Goal: Find specific page/section: Find specific page/section

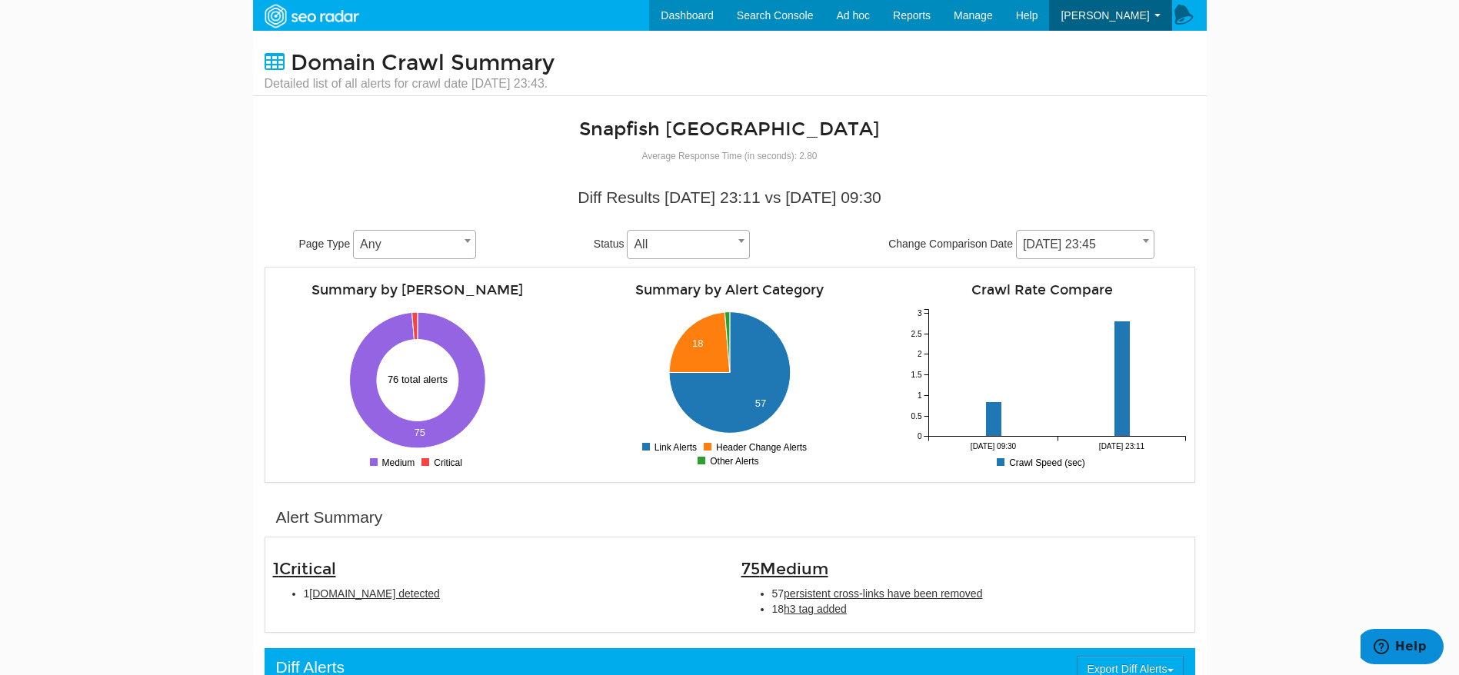
scroll to position [62, 0]
click at [388, 596] on span "[DOMAIN_NAME] detected" at bounding box center [374, 593] width 131 height 12
type input "[DOMAIN_NAME] detected"
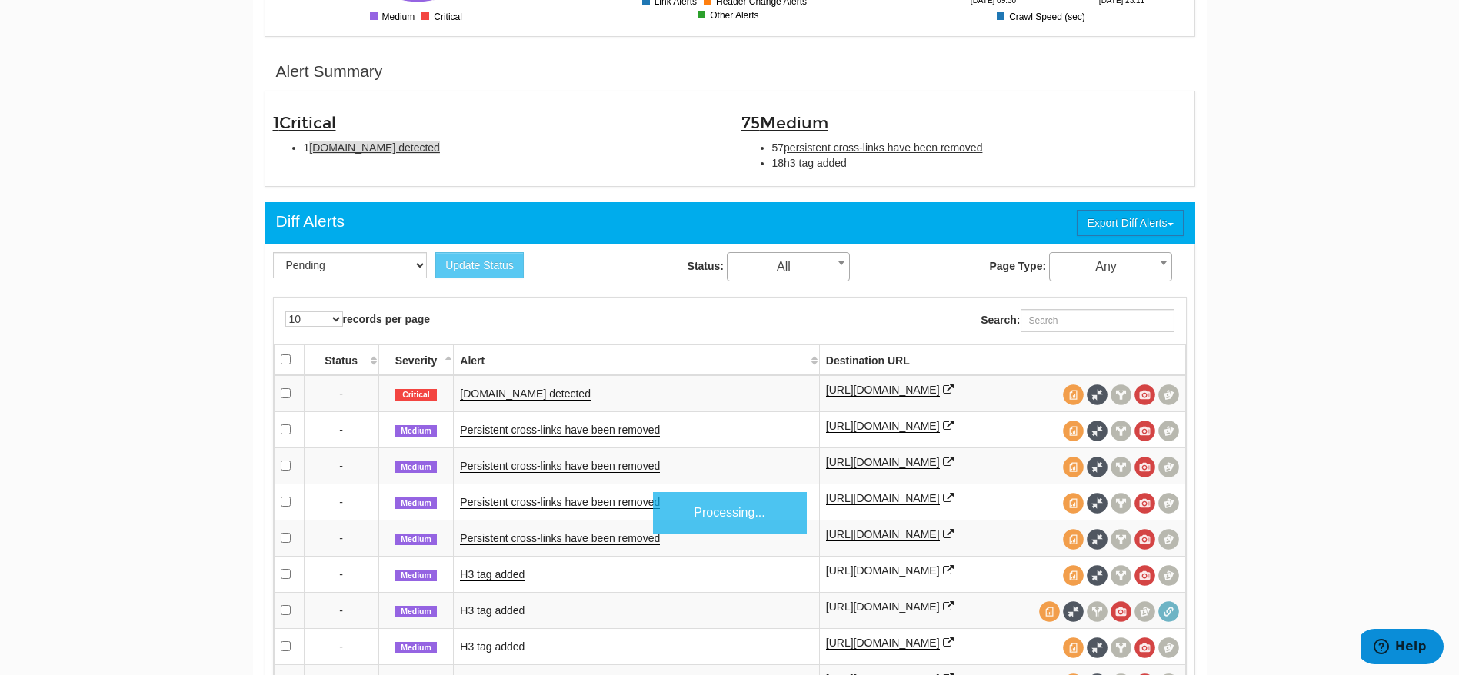
scroll to position [498, 0]
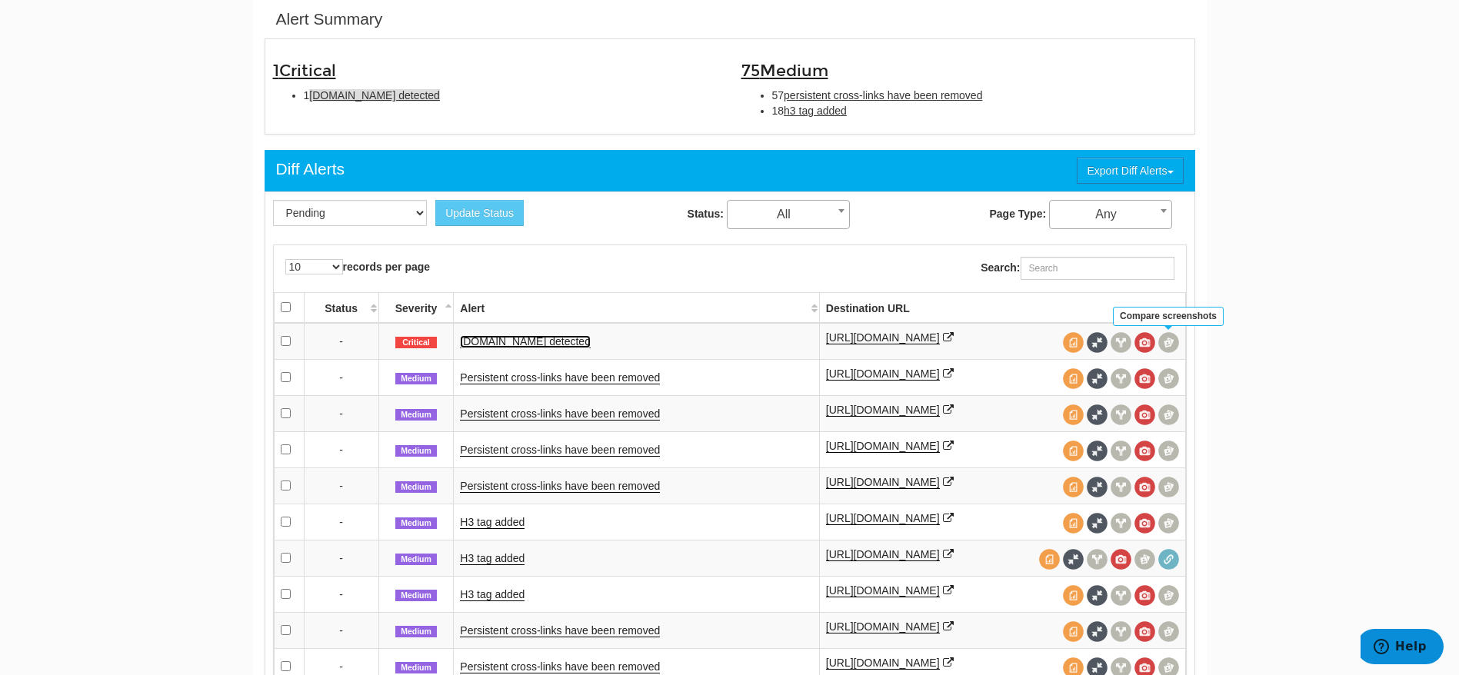
click at [494, 348] on link "[DOMAIN_NAME] detected" at bounding box center [525, 341] width 131 height 13
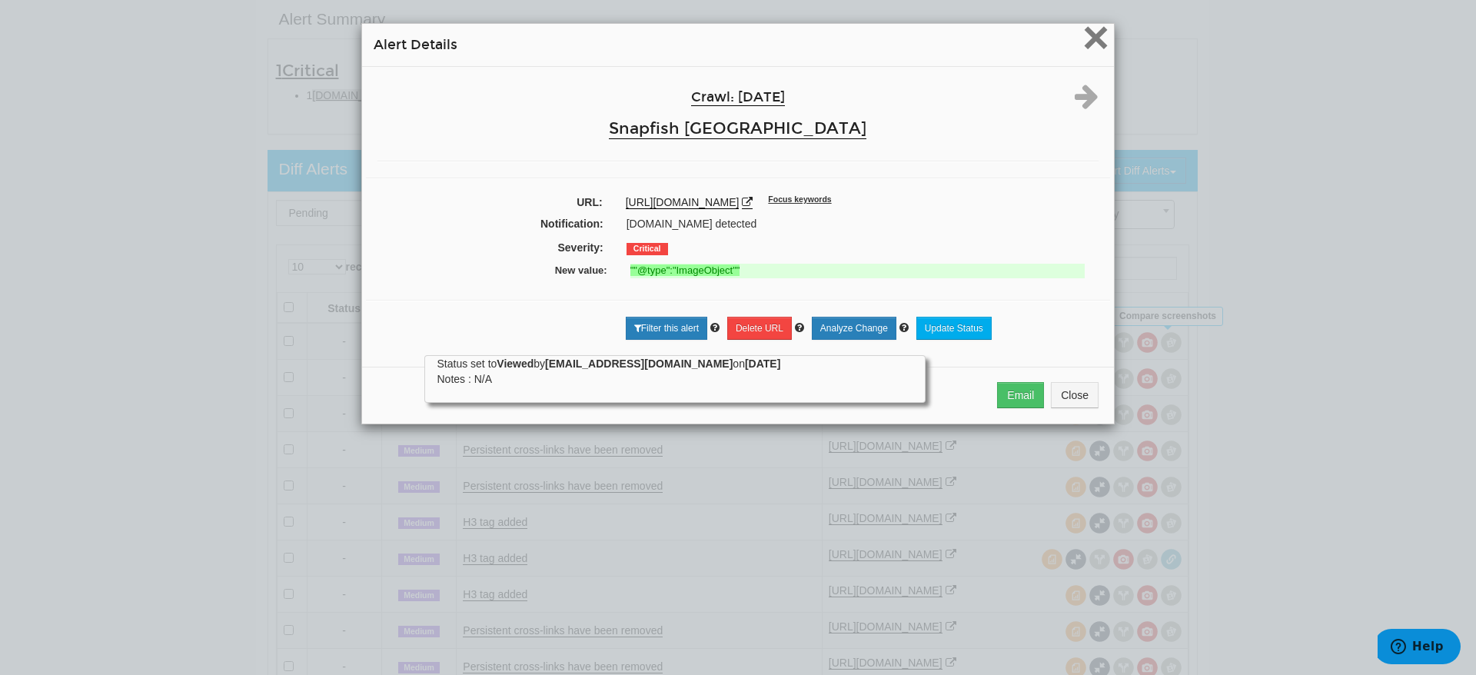
click at [1083, 37] on span "×" at bounding box center [1096, 38] width 27 height 52
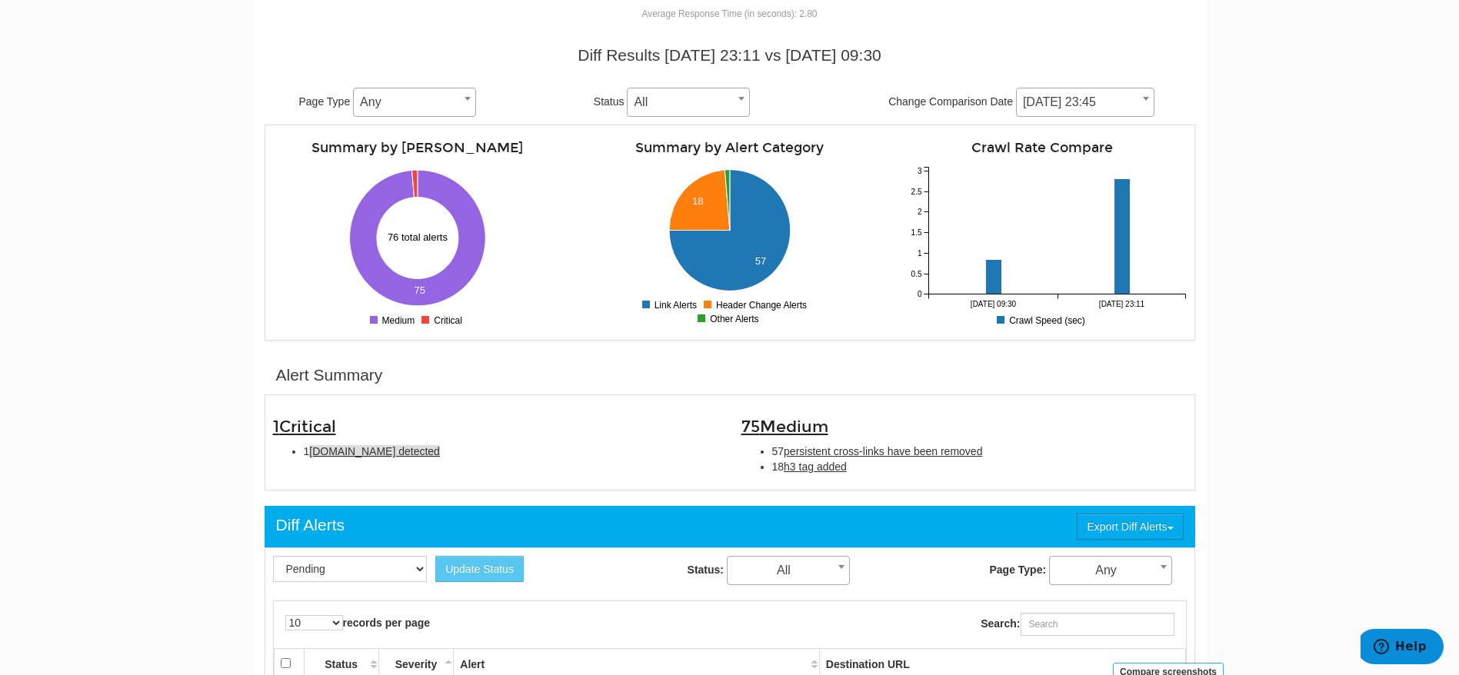
scroll to position [106, 0]
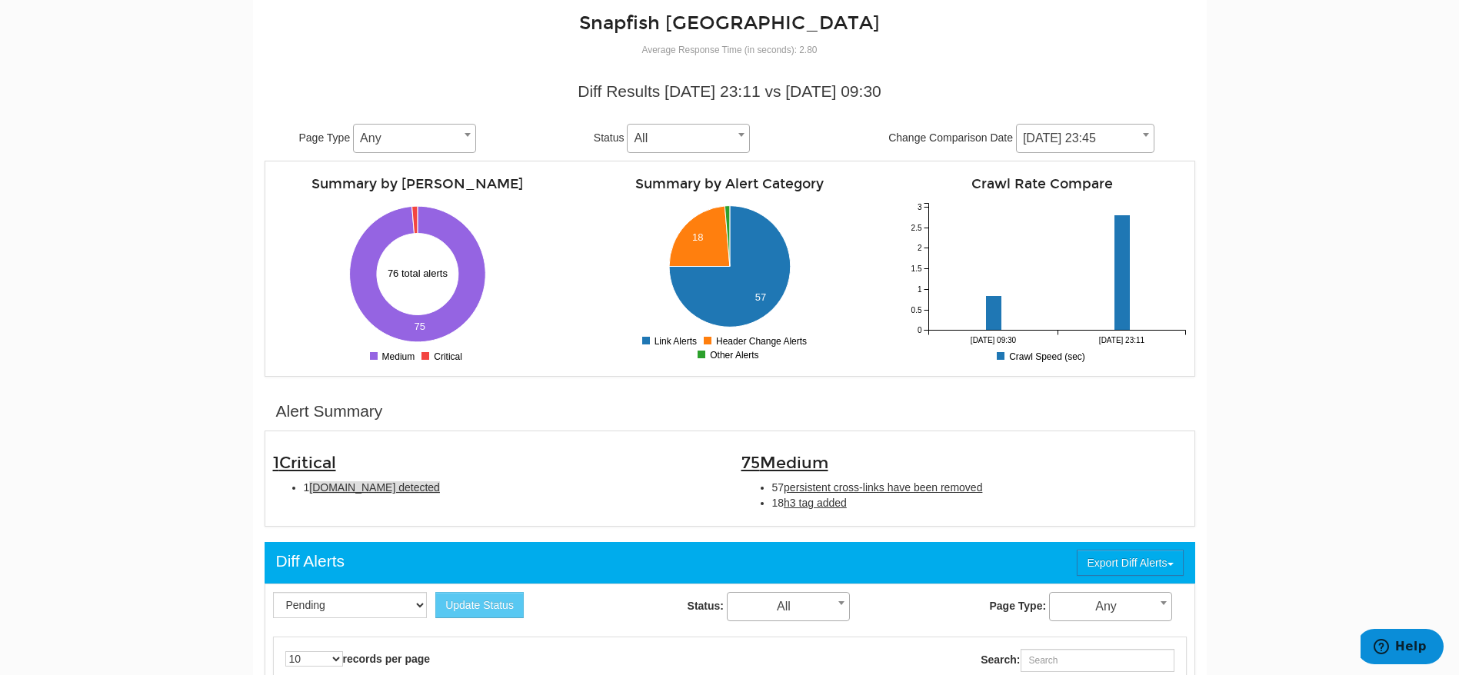
click at [21, 254] on body "Dashboard Search Console Keyword Winners and Losers Page Winners and Losers Arc…" at bounding box center [729, 231] width 1459 height 675
